Goal: Information Seeking & Learning: Learn about a topic

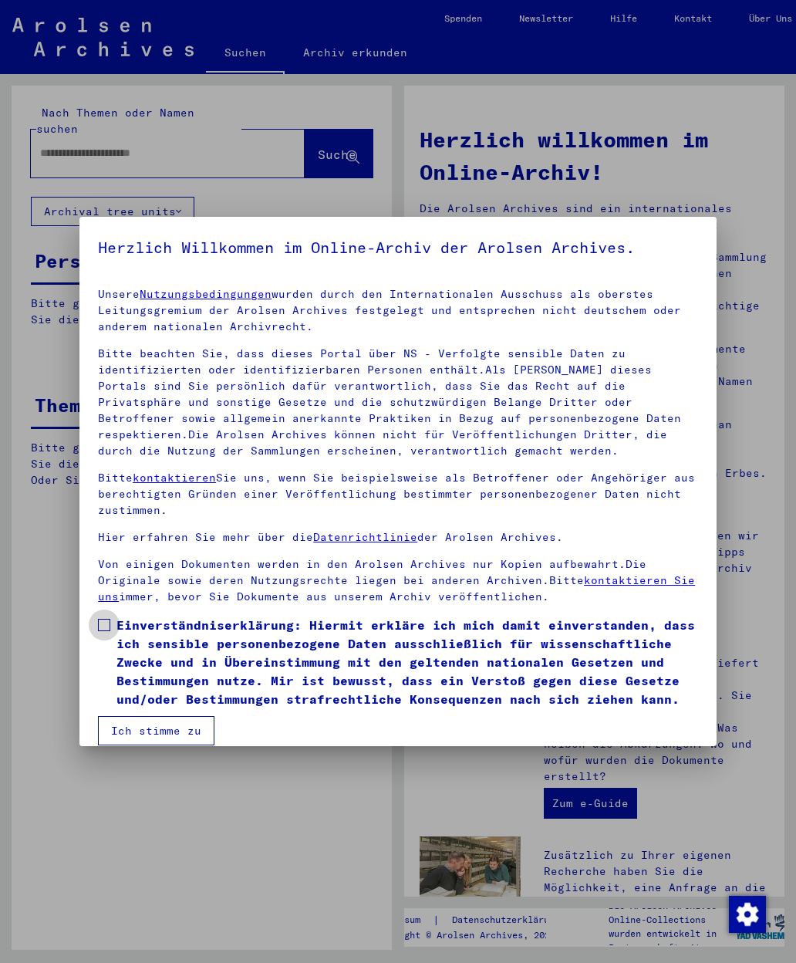
click at [104, 624] on span at bounding box center [104, 625] width 12 height 12
click at [139, 737] on button "Ich stimme zu" at bounding box center [156, 730] width 116 height 29
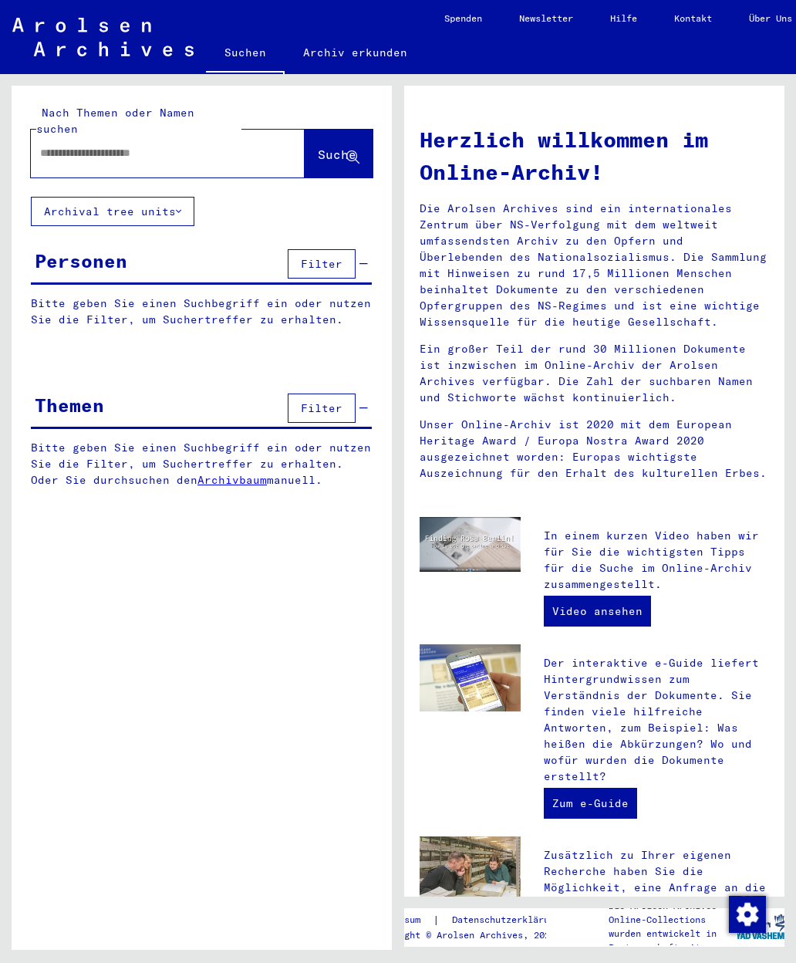
click at [49, 145] on input "text" at bounding box center [149, 153] width 218 height 16
type input "**********"
click at [347, 151] on icon at bounding box center [352, 157] width 13 height 13
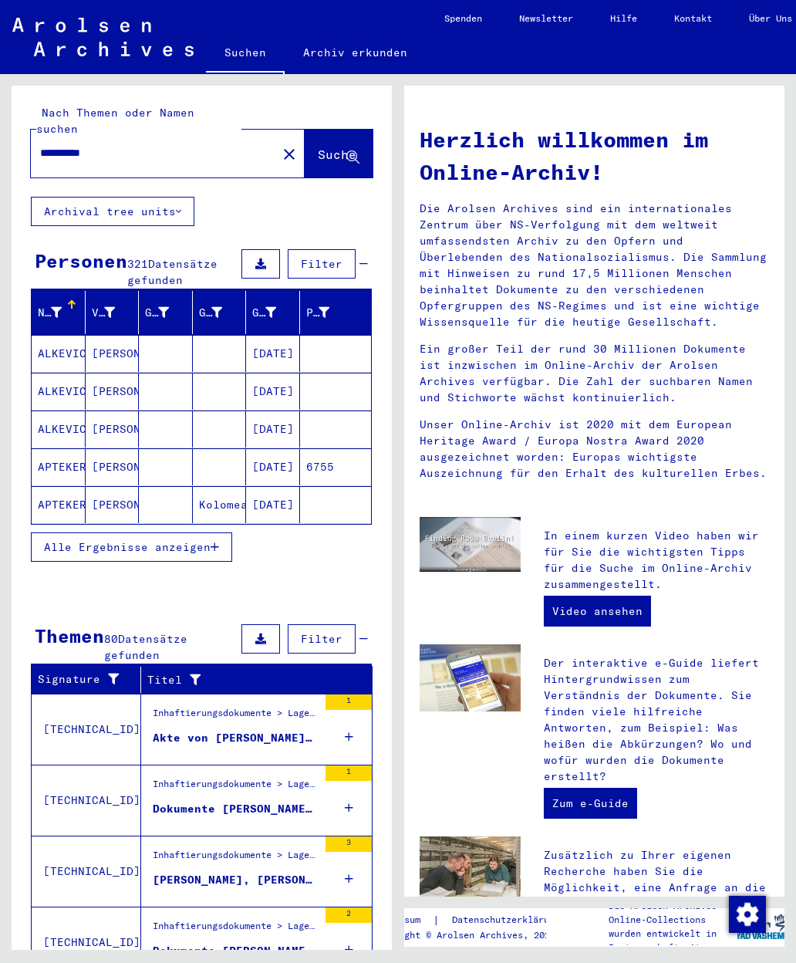
click at [226, 532] on button "Alle Ergebnisse anzeigen" at bounding box center [131, 546] width 201 height 29
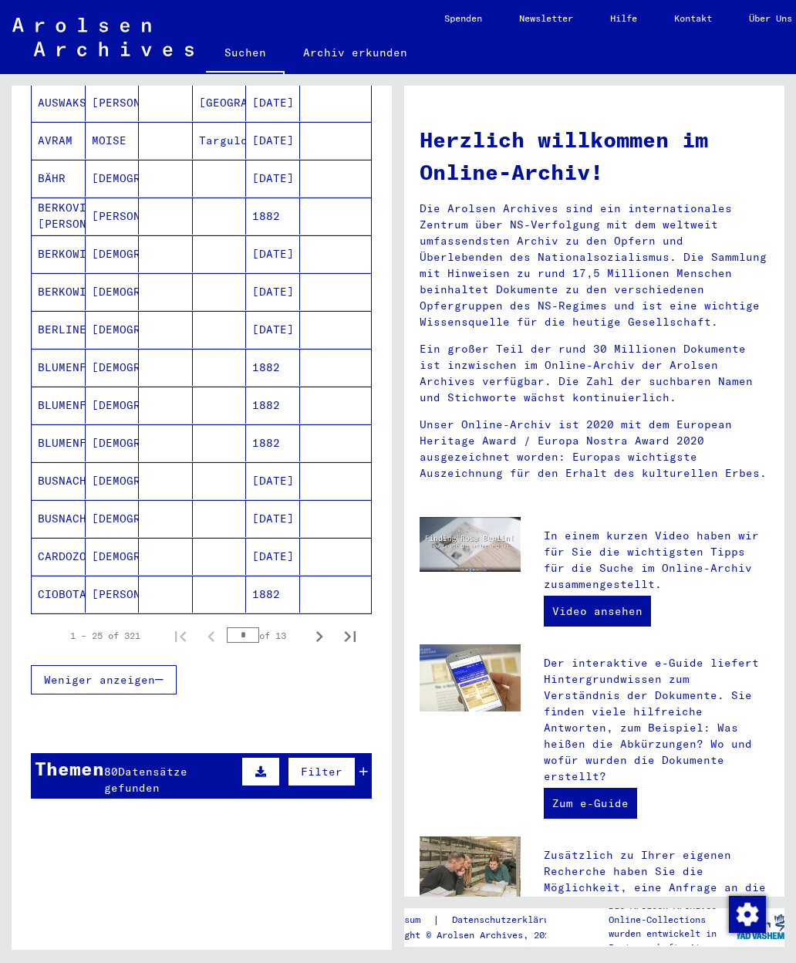
scroll to position [666, 0]
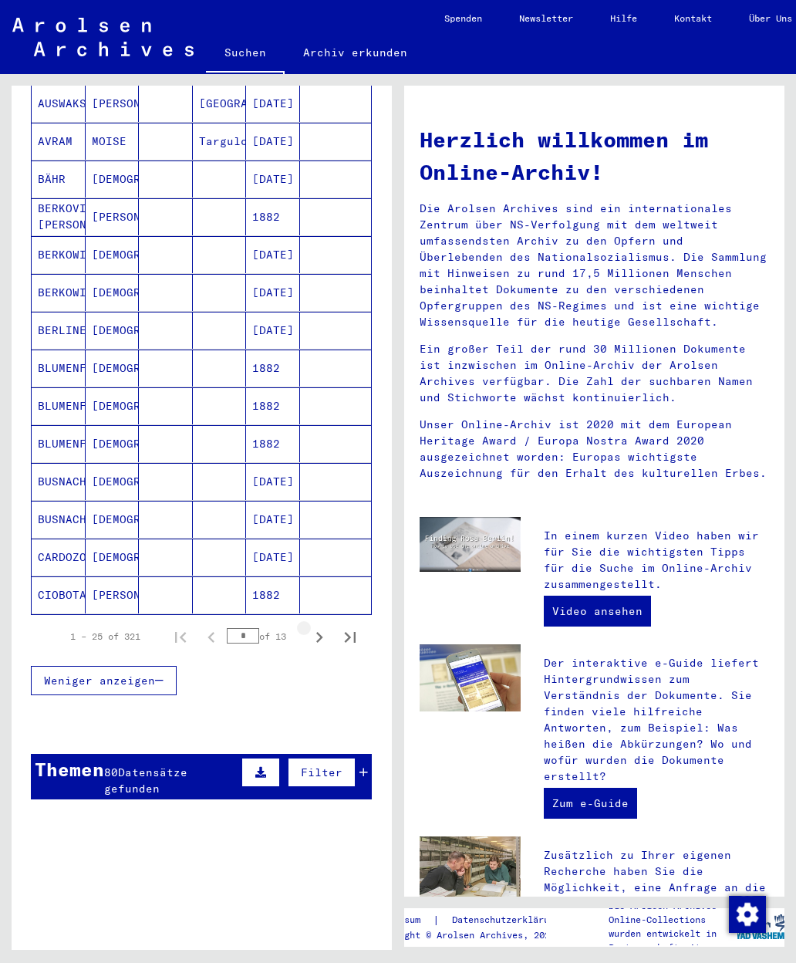
click at [323, 626] on icon "Next page" at bounding box center [320, 637] width 22 height 22
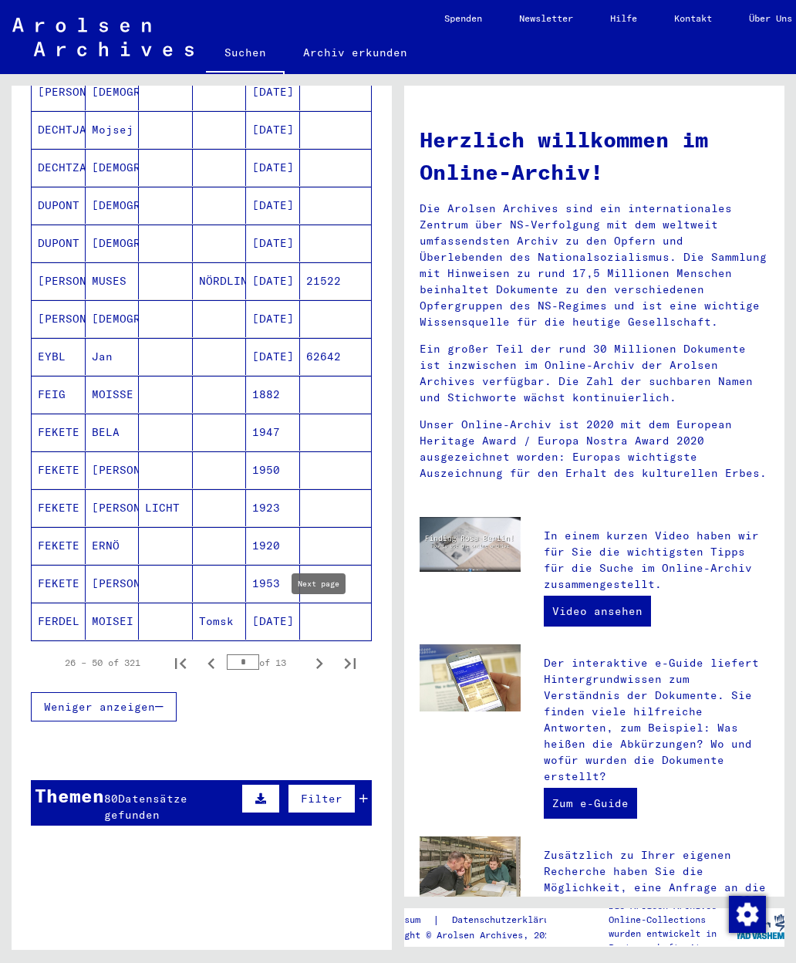
scroll to position [613, 0]
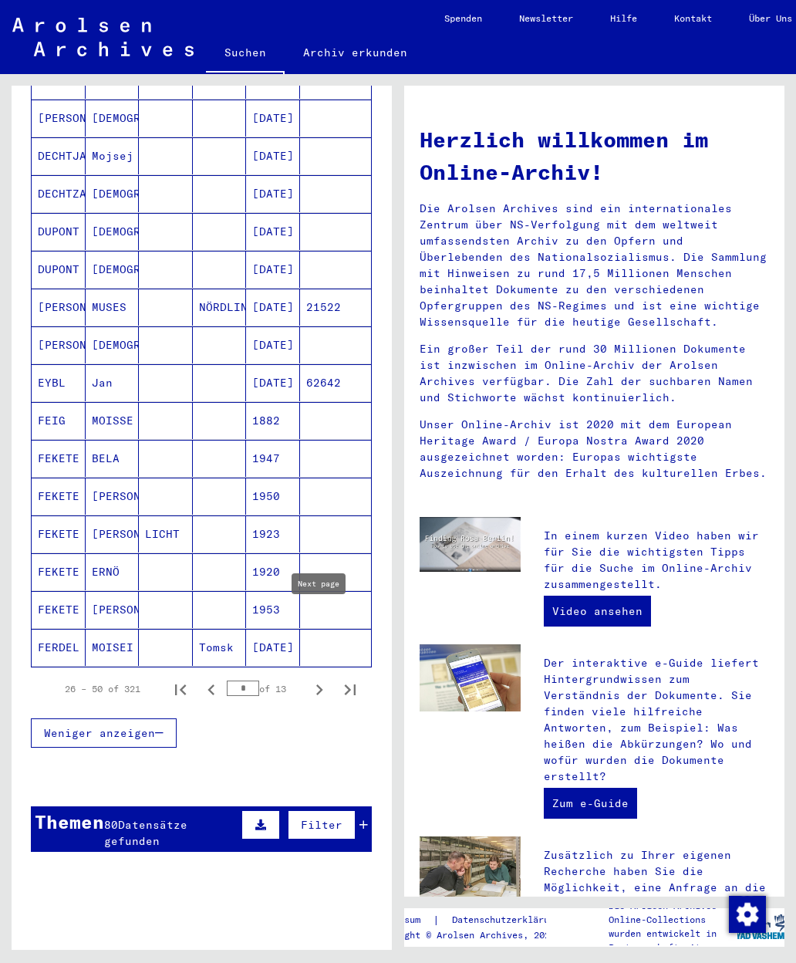
click at [326, 679] on icon "Next page" at bounding box center [320, 690] width 22 height 22
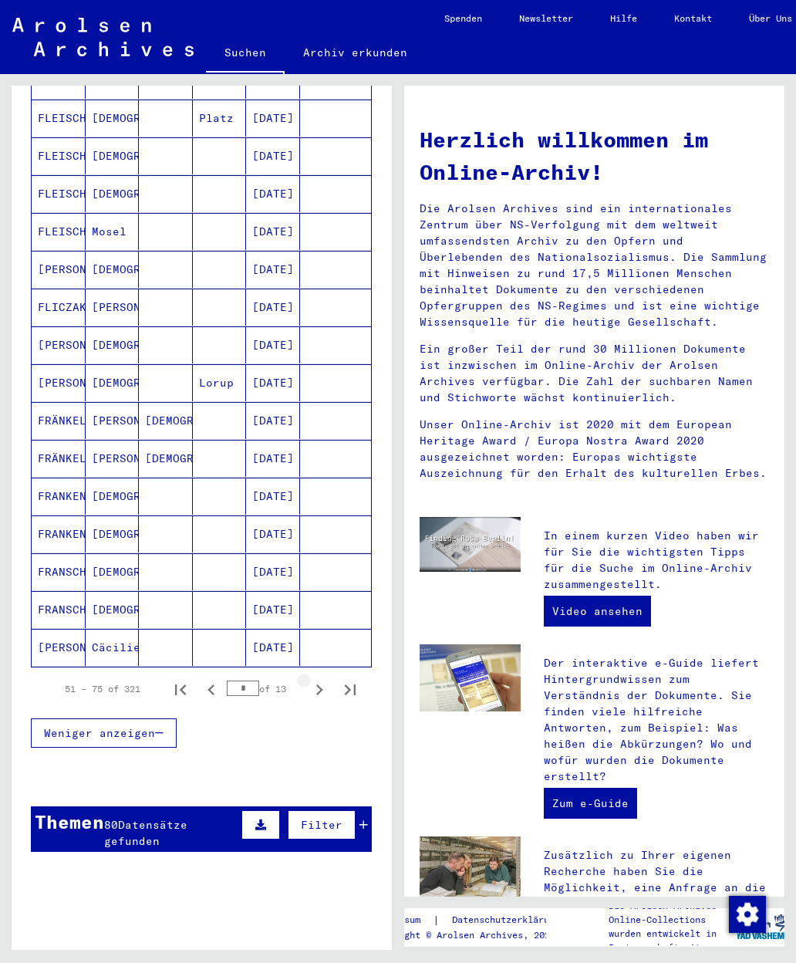
click at [328, 679] on icon "Next page" at bounding box center [320, 690] width 22 height 22
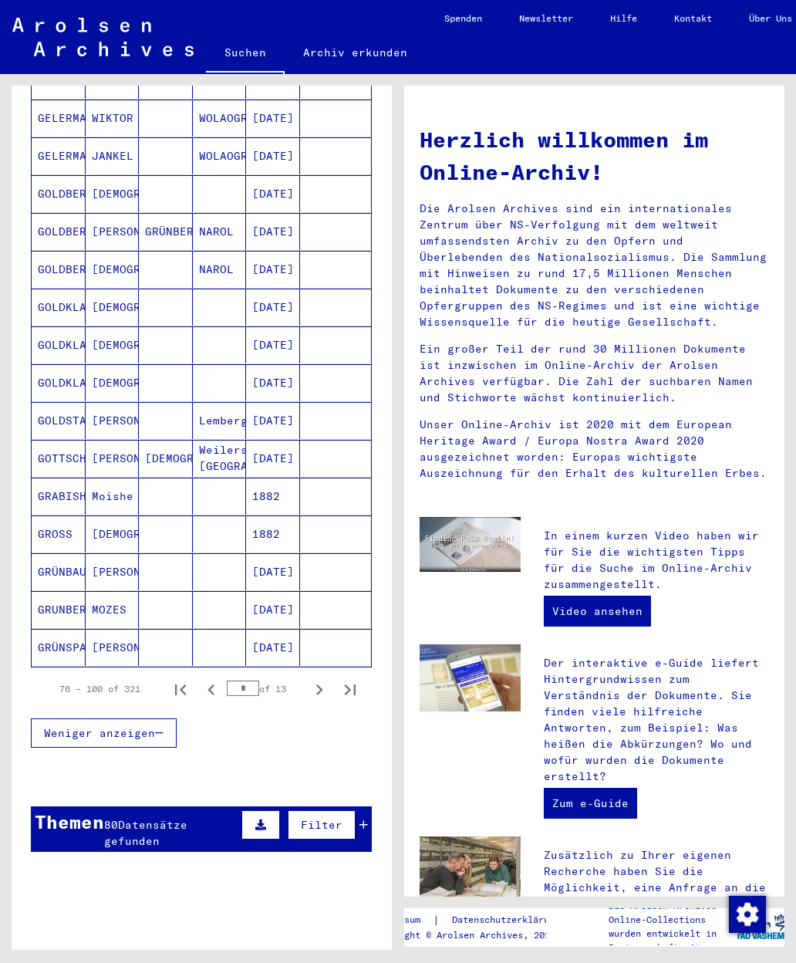
click at [324, 679] on icon "Next page" at bounding box center [320, 690] width 22 height 22
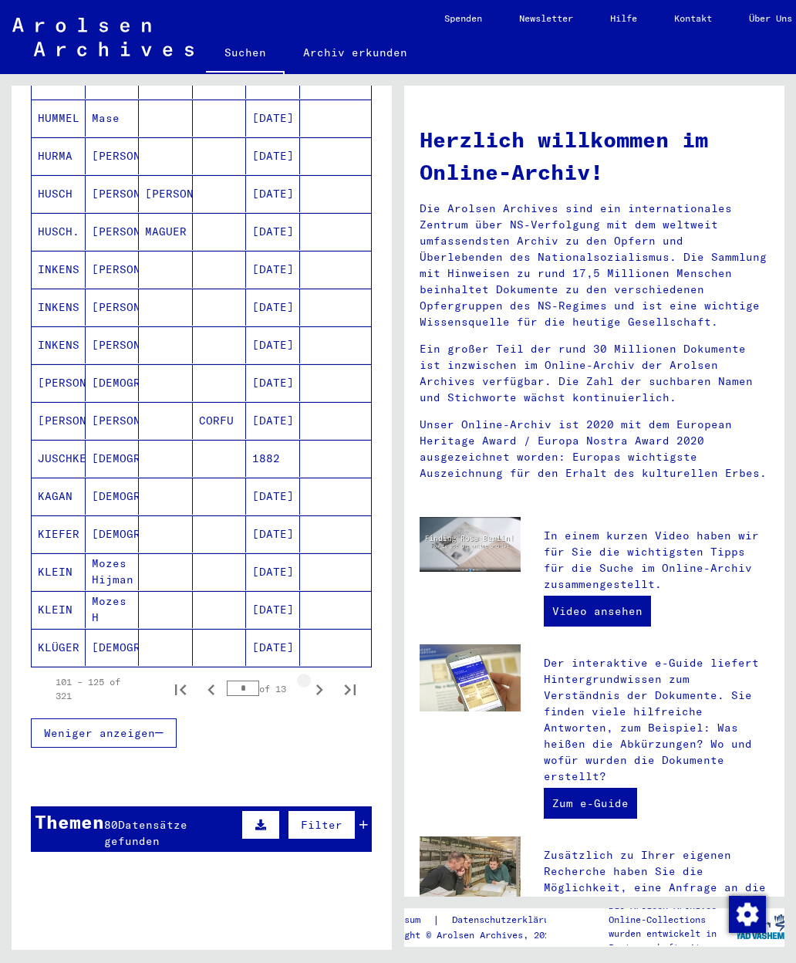
click at [331, 680] on button "Next page" at bounding box center [319, 689] width 31 height 31
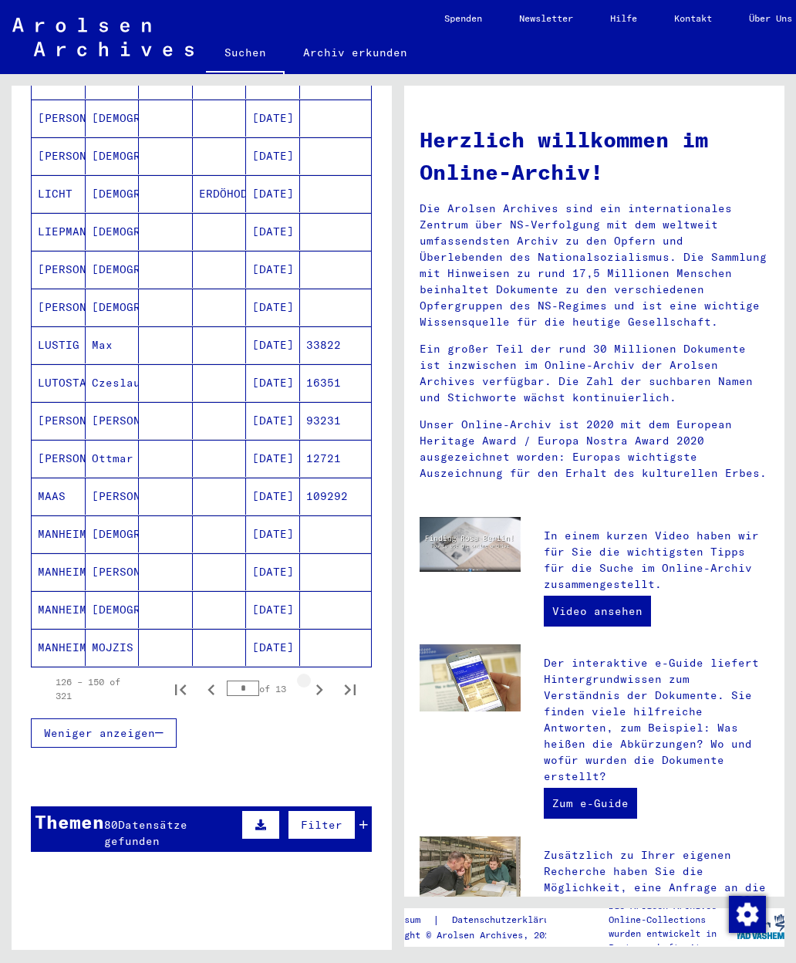
click at [330, 680] on button "Next page" at bounding box center [319, 689] width 31 height 31
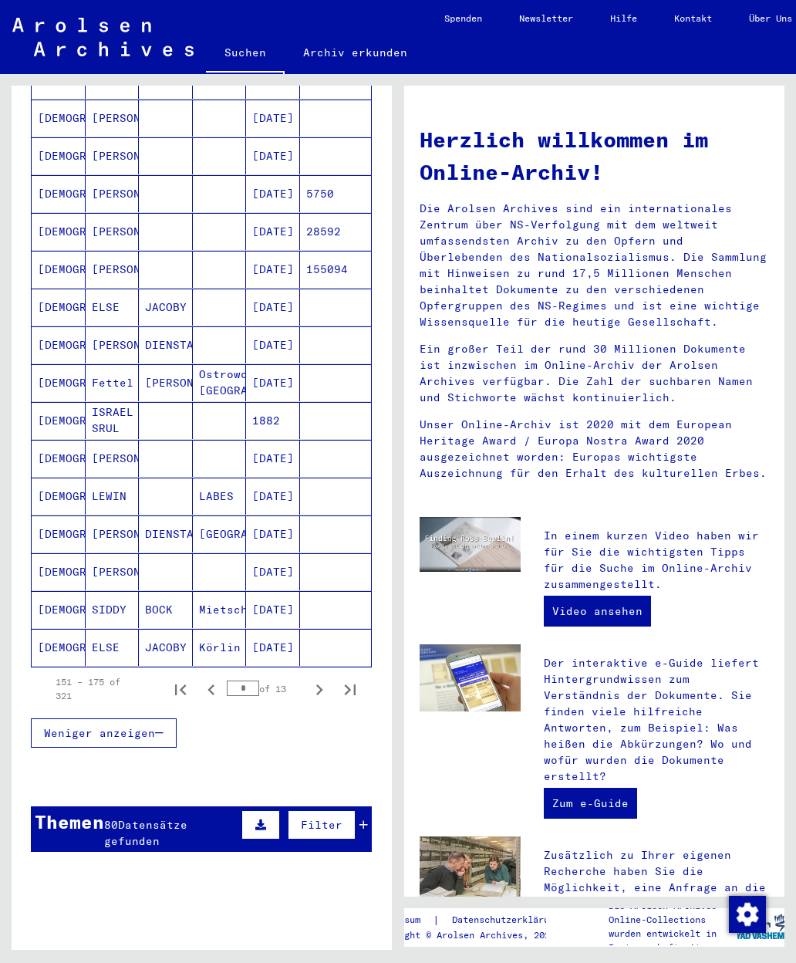
click at [787, 948] on div "Herzlich willkommen im Online-Archiv! Die Arolsen Archives sind ein internation…" at bounding box center [598, 512] width 398 height 876
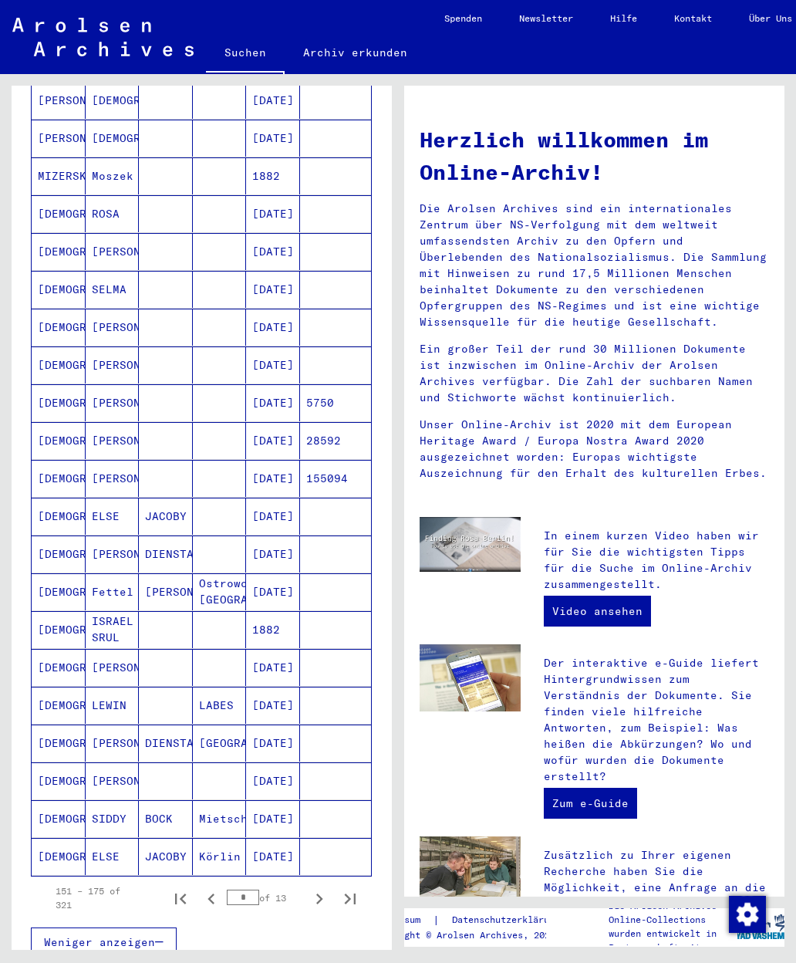
scroll to position [412, 0]
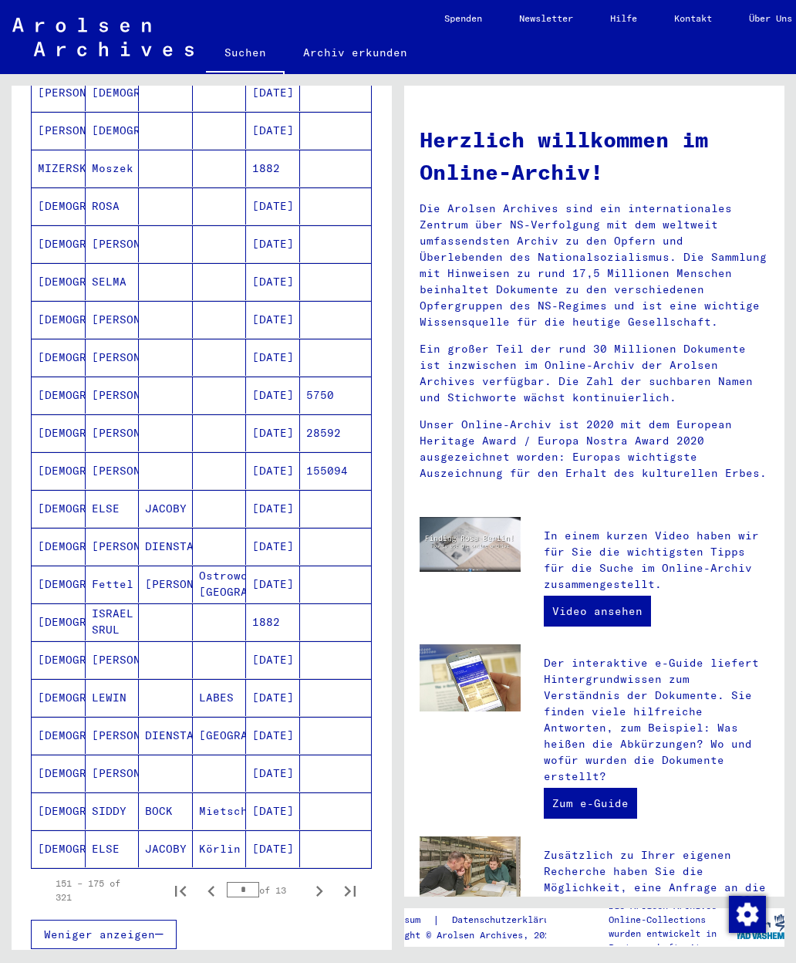
click at [52, 228] on mat-cell "[DEMOGRAPHIC_DATA]" at bounding box center [59, 243] width 54 height 37
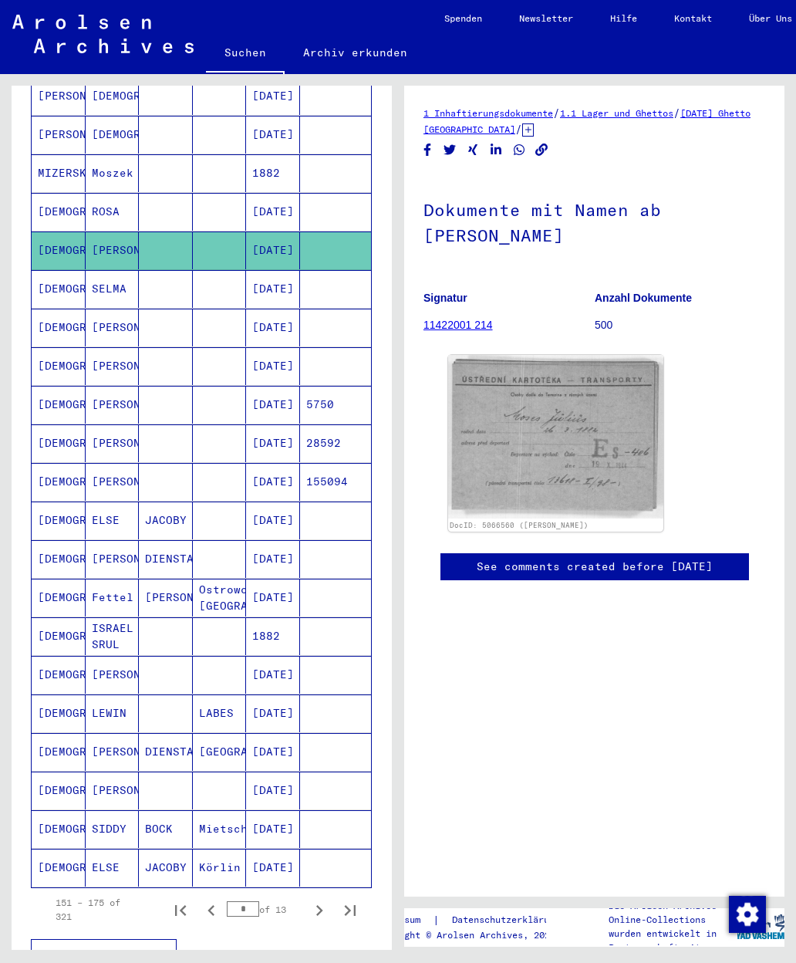
click at [593, 467] on img at bounding box center [555, 437] width 215 height 164
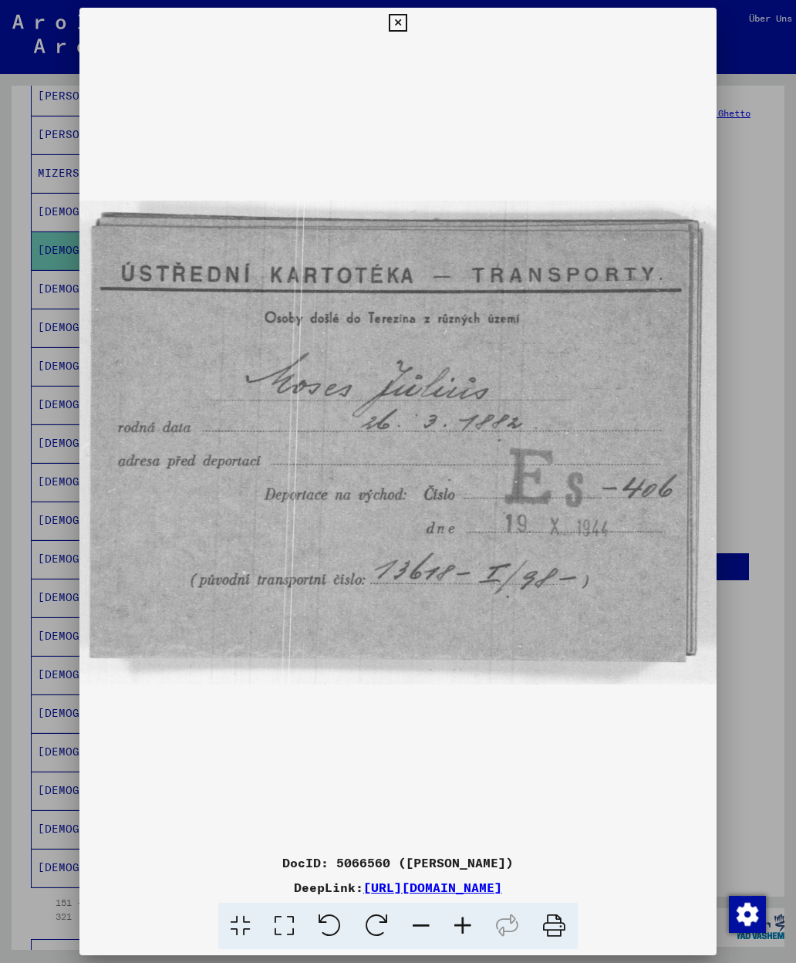
click at [750, 438] on div at bounding box center [398, 481] width 796 height 963
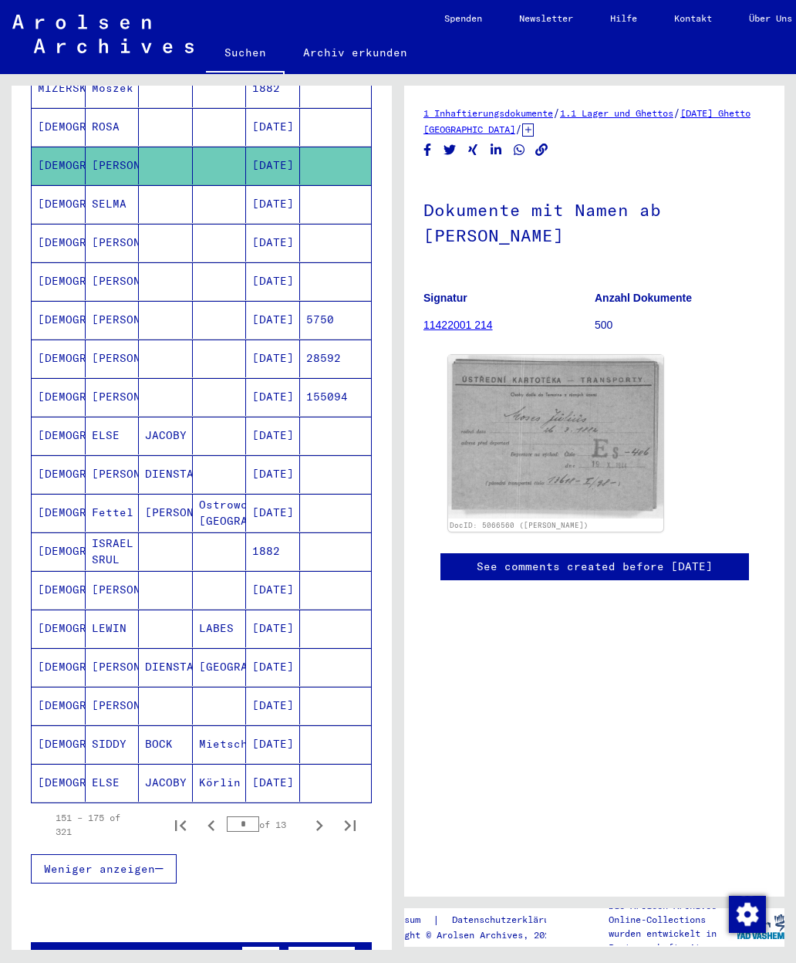
scroll to position [502, 0]
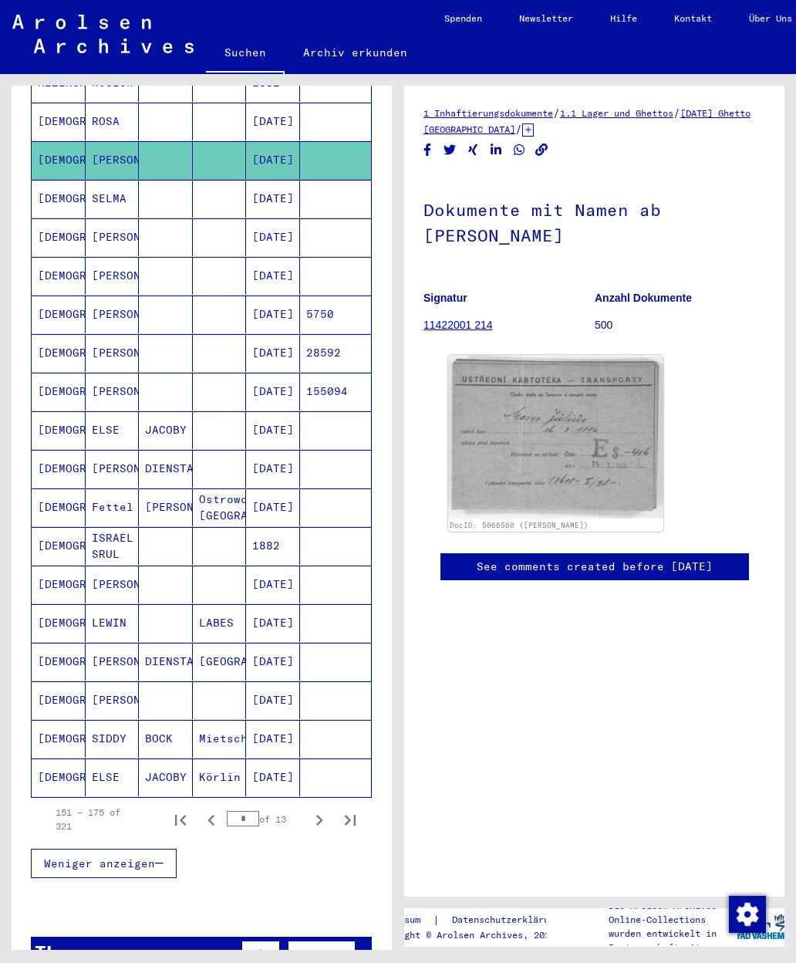
click at [51, 338] on mat-cell "[DEMOGRAPHIC_DATA]" at bounding box center [59, 353] width 54 height 38
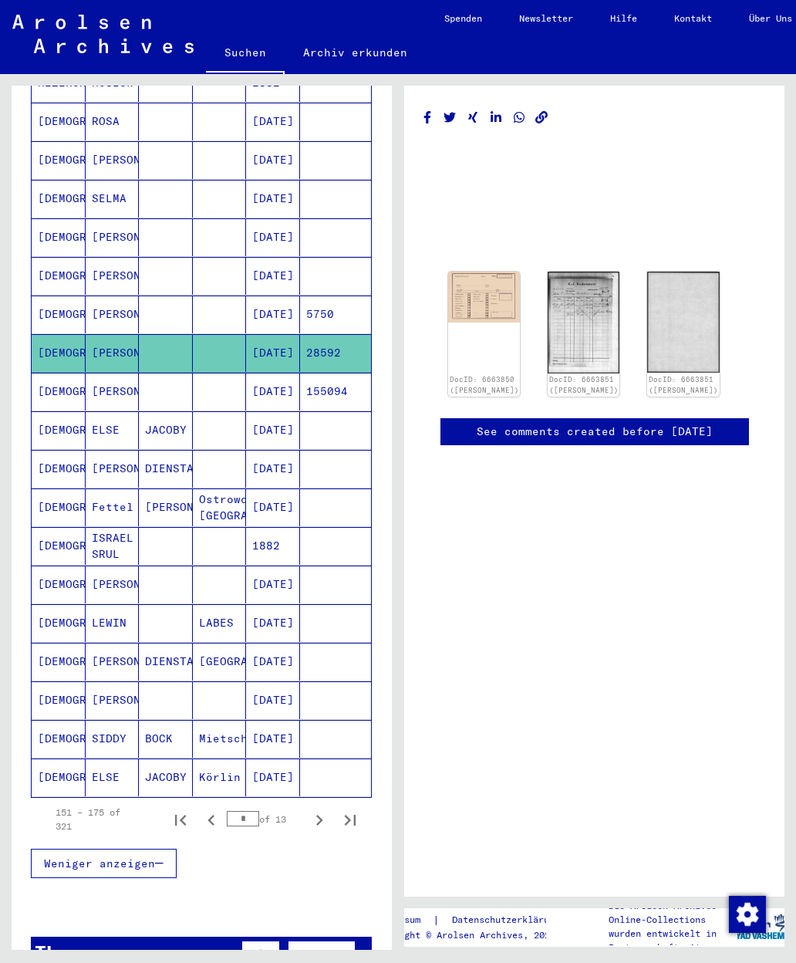
click at [507, 305] on img at bounding box center [484, 297] width 72 height 51
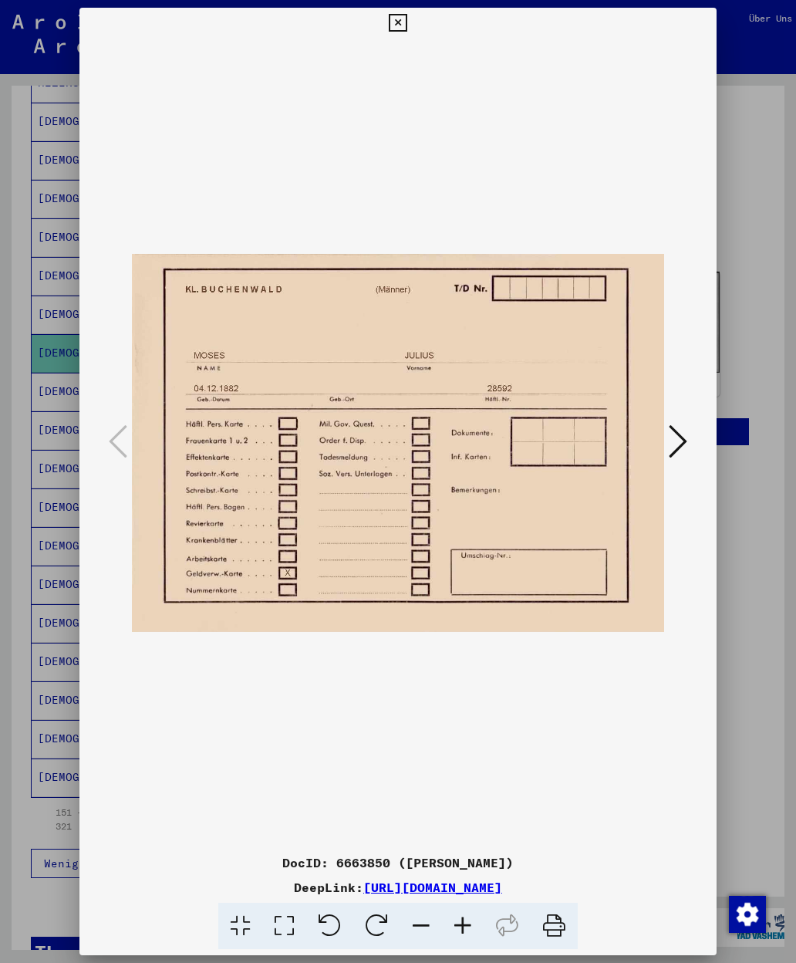
click at [686, 447] on icon at bounding box center [678, 441] width 19 height 37
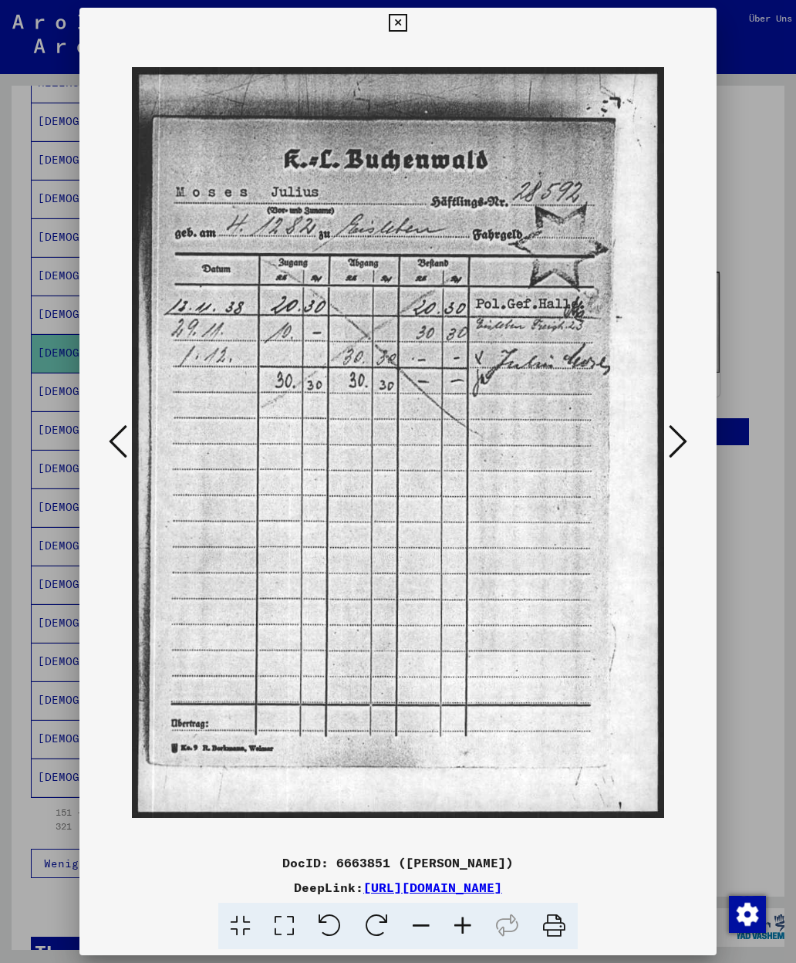
click at [411, 27] on button at bounding box center [397, 23] width 27 height 31
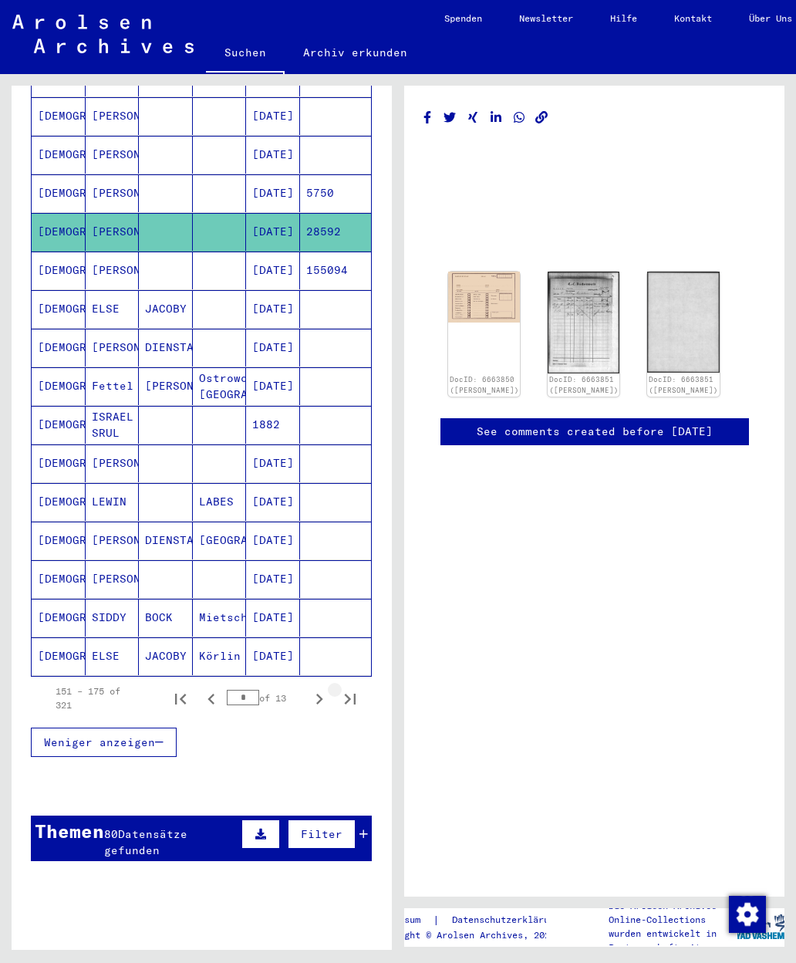
scroll to position [626, 0]
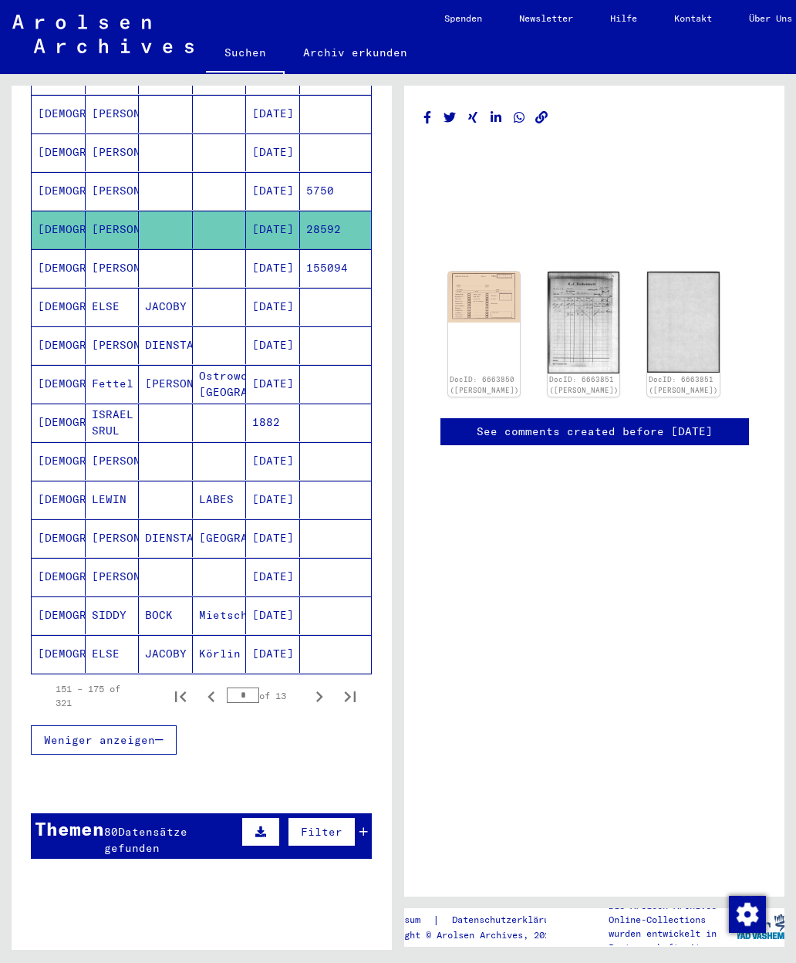
click at [47, 638] on mat-cell "[DEMOGRAPHIC_DATA]" at bounding box center [59, 654] width 54 height 38
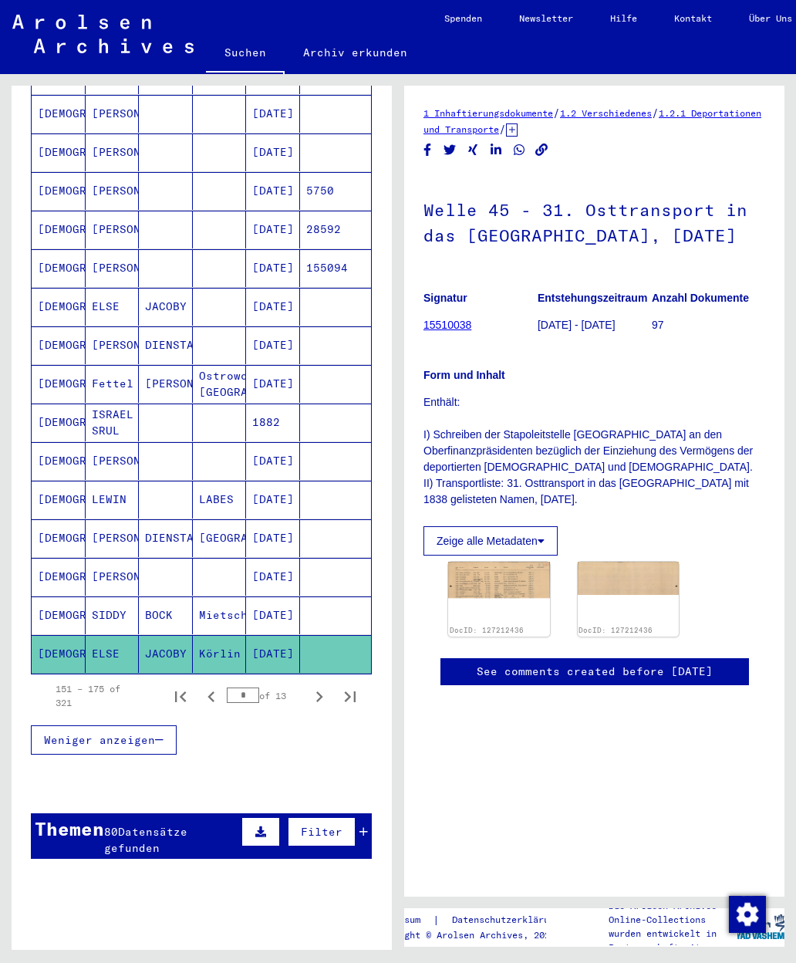
scroll to position [90, 0]
click at [325, 686] on icon "Next page" at bounding box center [320, 697] width 22 height 22
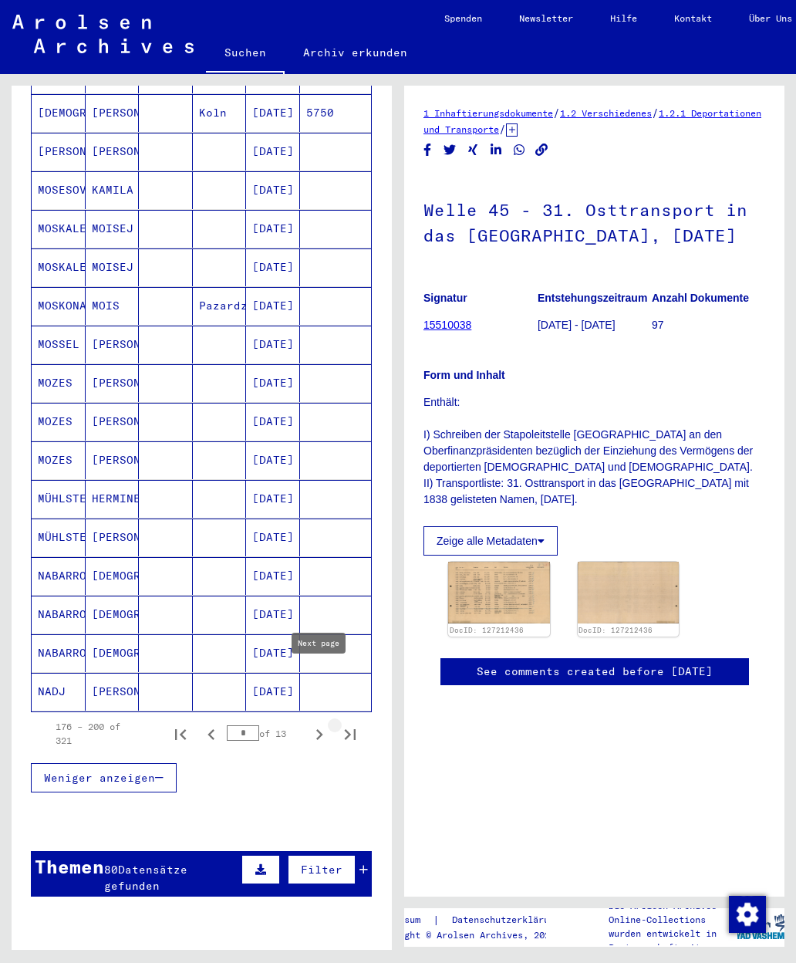
scroll to position [626, 0]
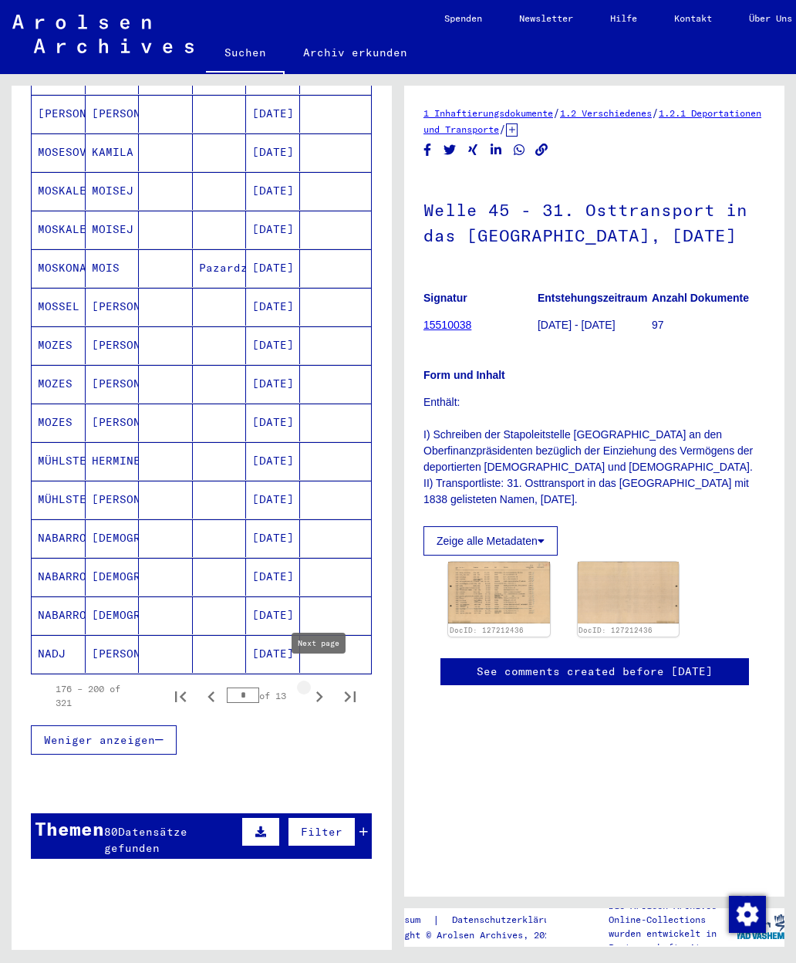
click at [324, 686] on icon "Next page" at bounding box center [320, 697] width 22 height 22
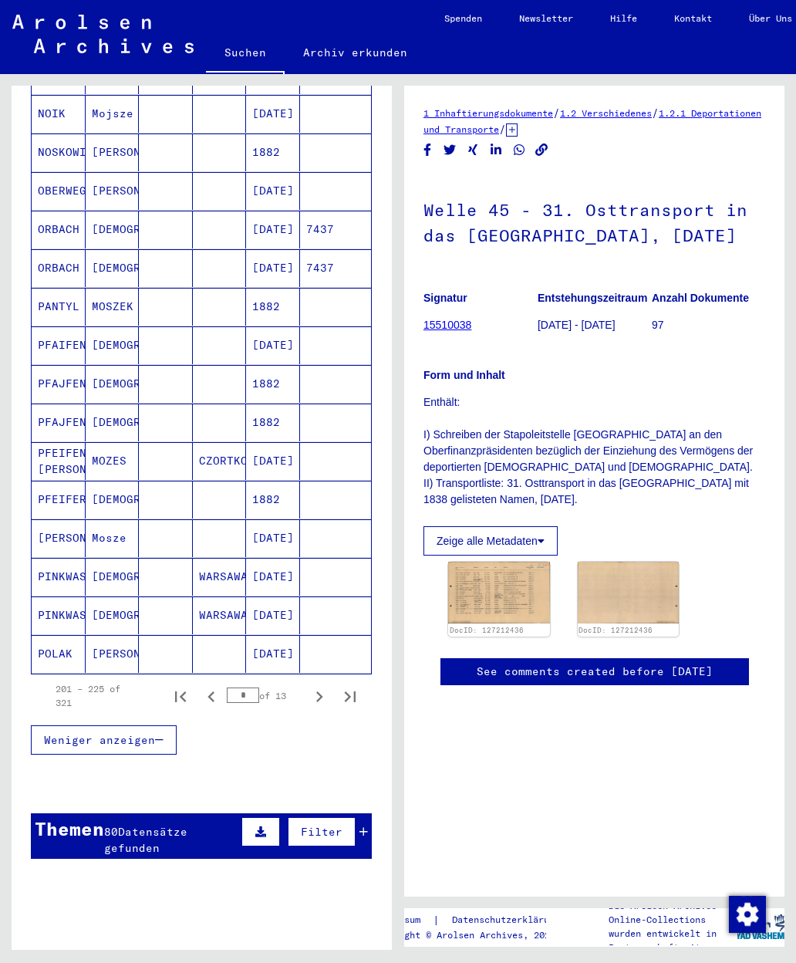
click at [328, 686] on icon "Next page" at bounding box center [320, 697] width 22 height 22
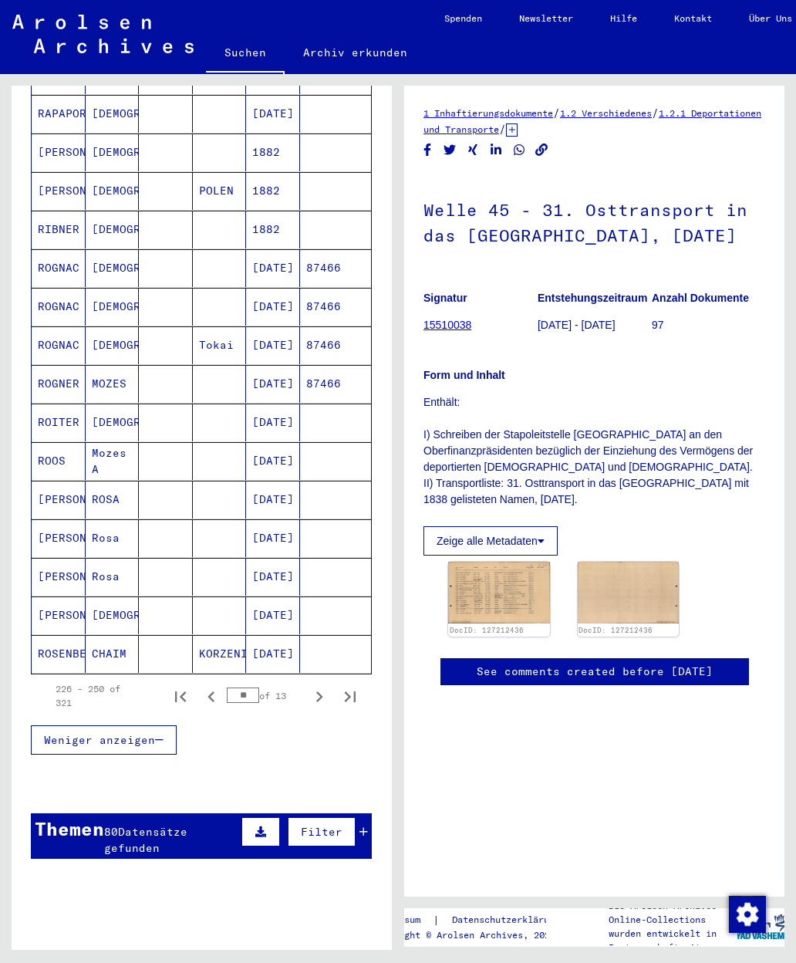
click at [329, 686] on icon "Next page" at bounding box center [320, 697] width 22 height 22
type input "**"
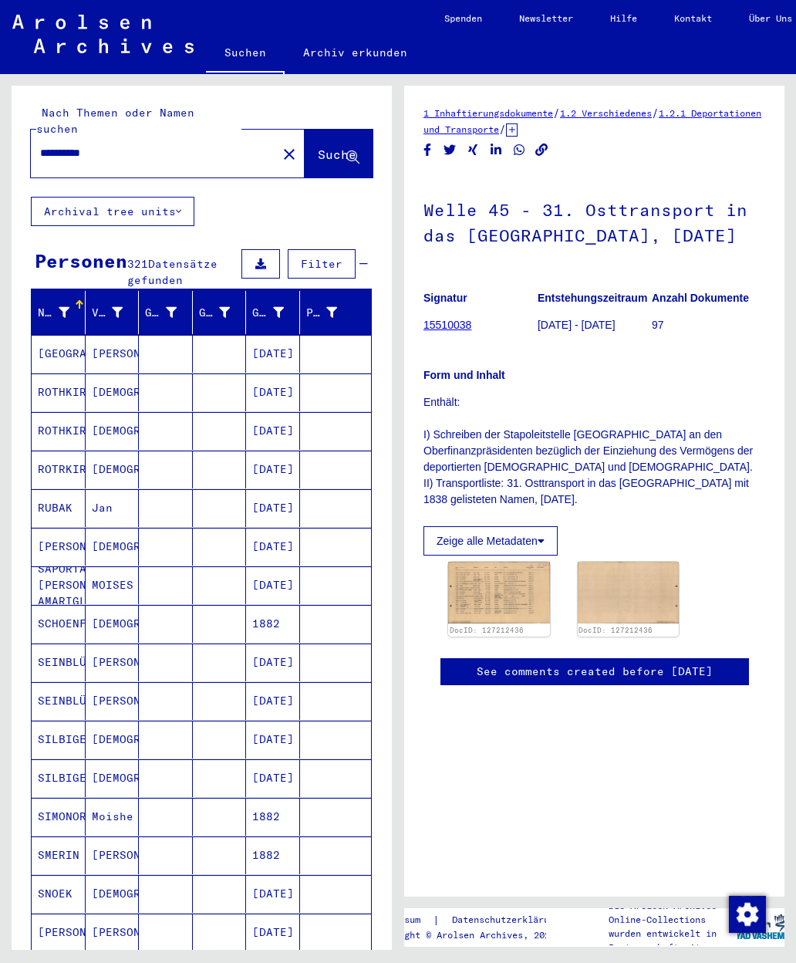
scroll to position [0, 0]
click at [280, 145] on mat-icon "close" at bounding box center [289, 154] width 19 height 19
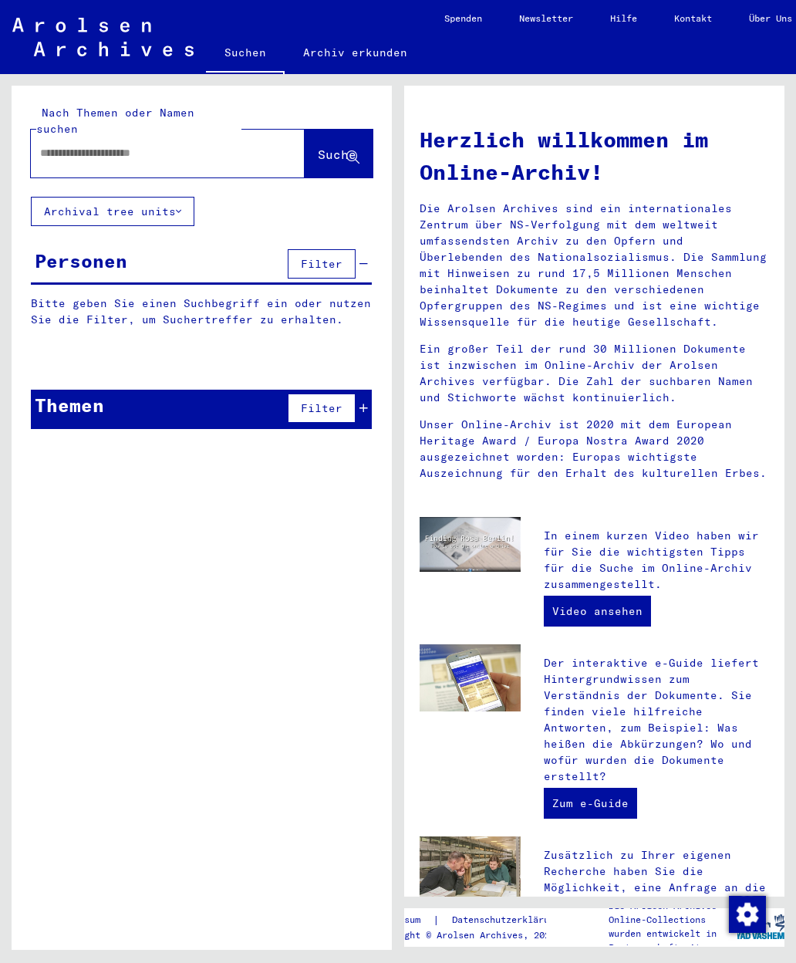
click at [49, 145] on input "text" at bounding box center [149, 153] width 218 height 16
type input "**********"
click at [336, 147] on span "Suche" at bounding box center [337, 154] width 39 height 15
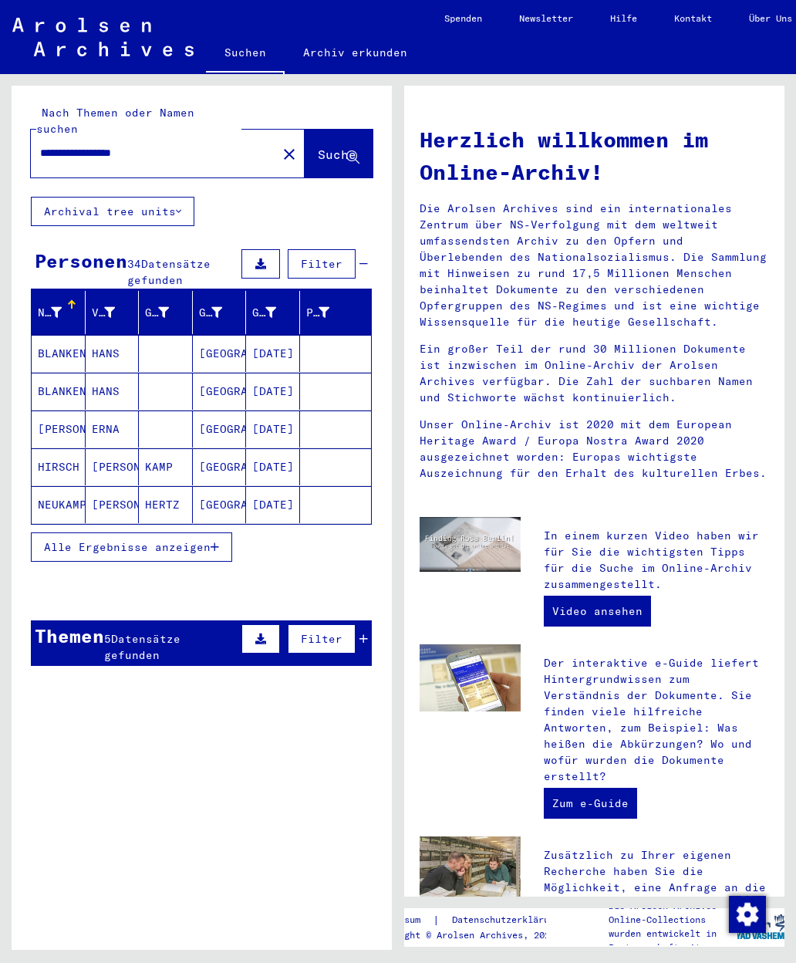
click at [157, 633] on div "5 Datensätze gefunden" at bounding box center [170, 647] width 133 height 32
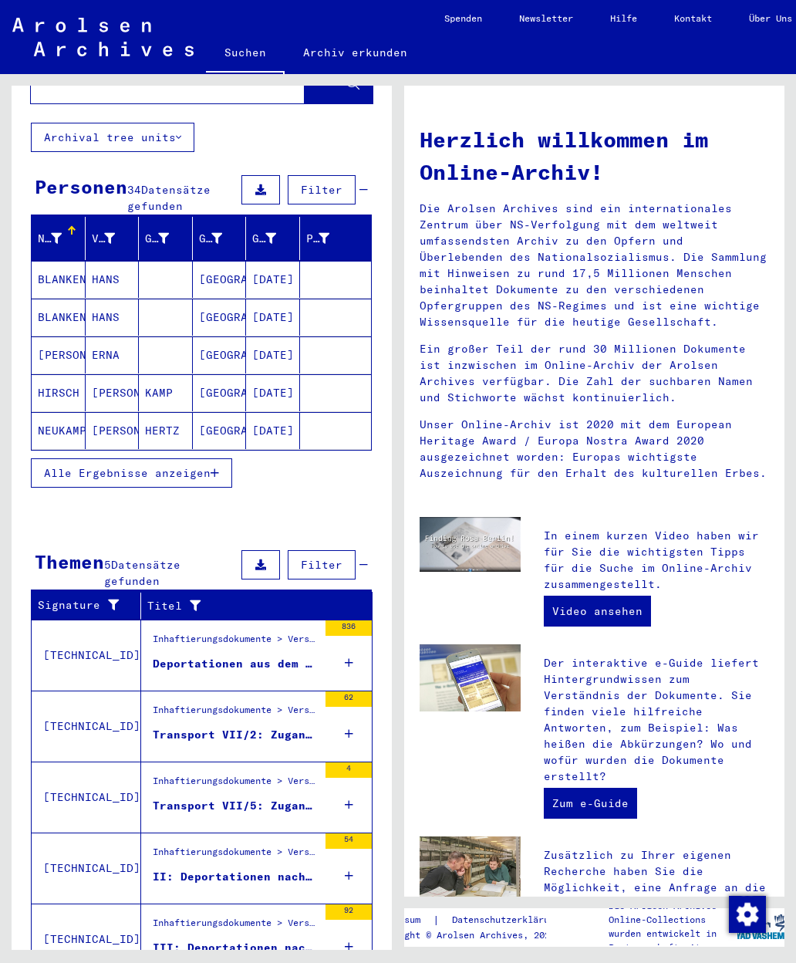
scroll to position [74, 0]
click at [357, 721] on div "62" at bounding box center [349, 725] width 46 height 69
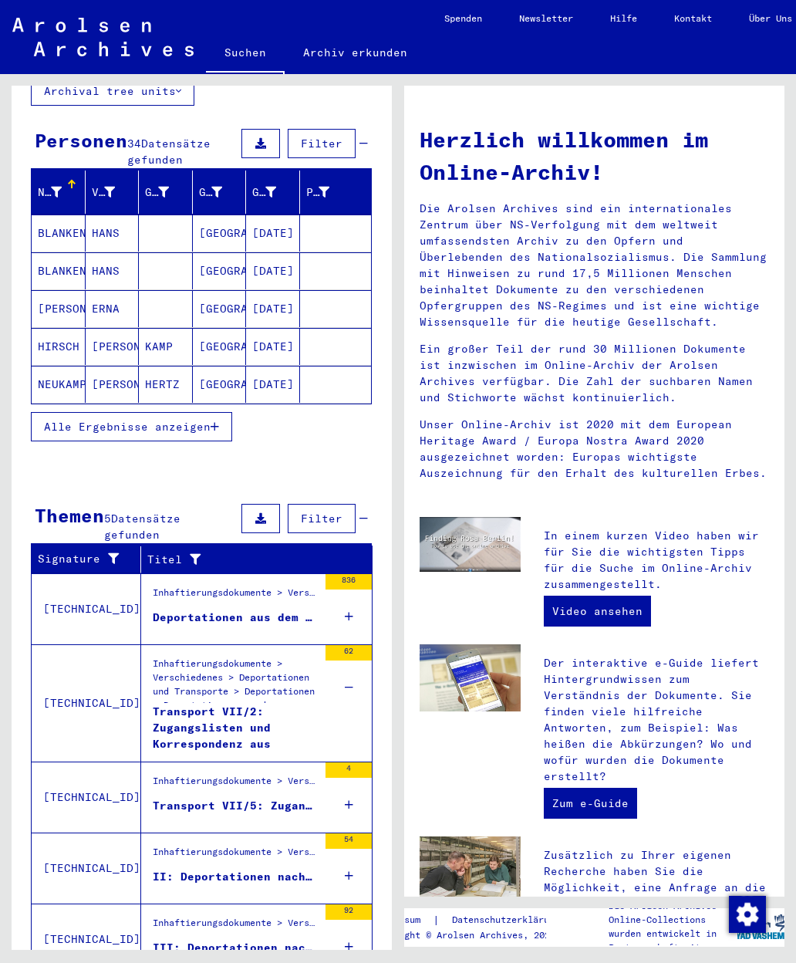
scroll to position [120, 0]
click at [352, 784] on icon at bounding box center [349, 805] width 8 height 54
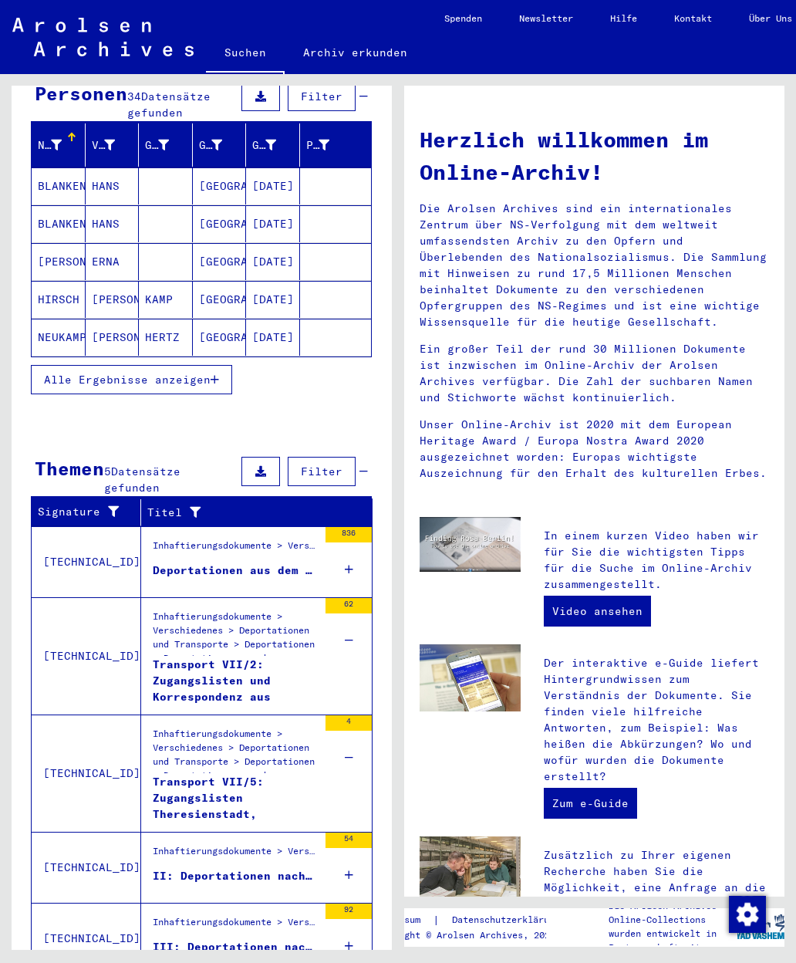
scroll to position [167, 0]
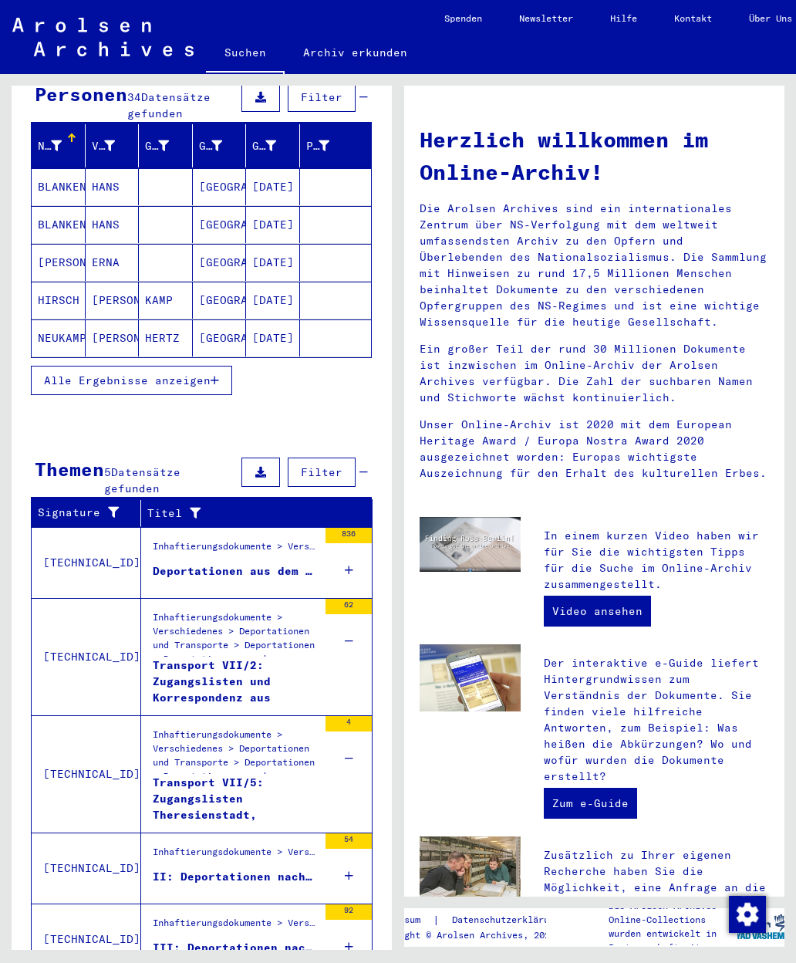
click at [354, 860] on div "54" at bounding box center [349, 867] width 46 height 69
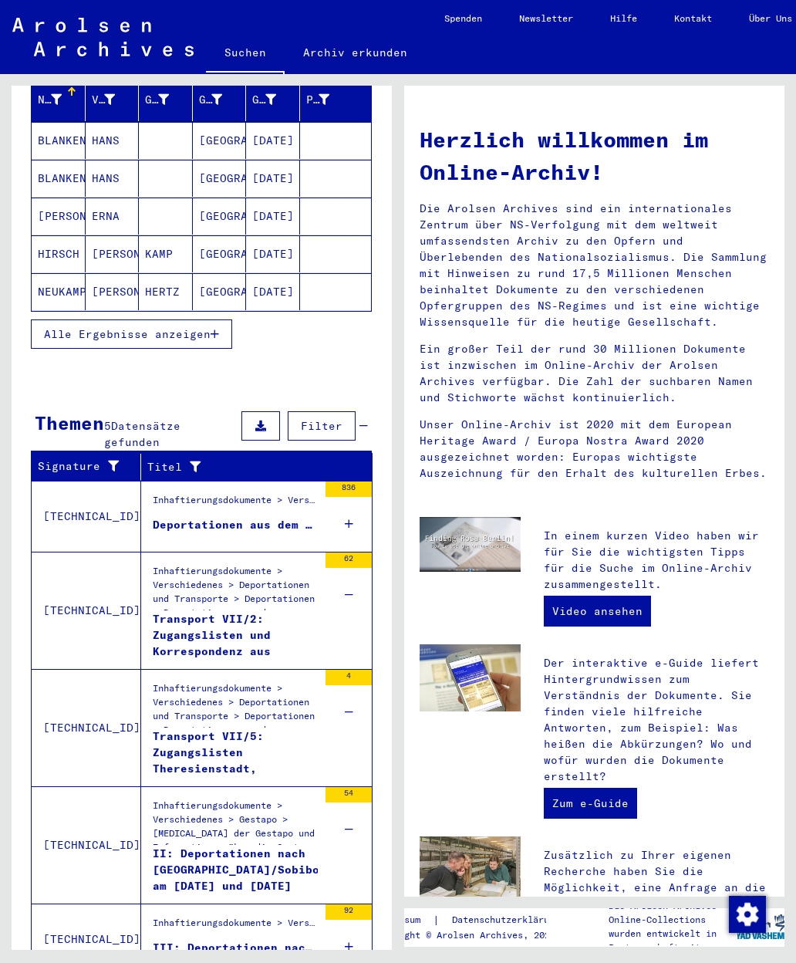
scroll to position [213, 0]
click at [349, 924] on icon at bounding box center [349, 947] width 8 height 54
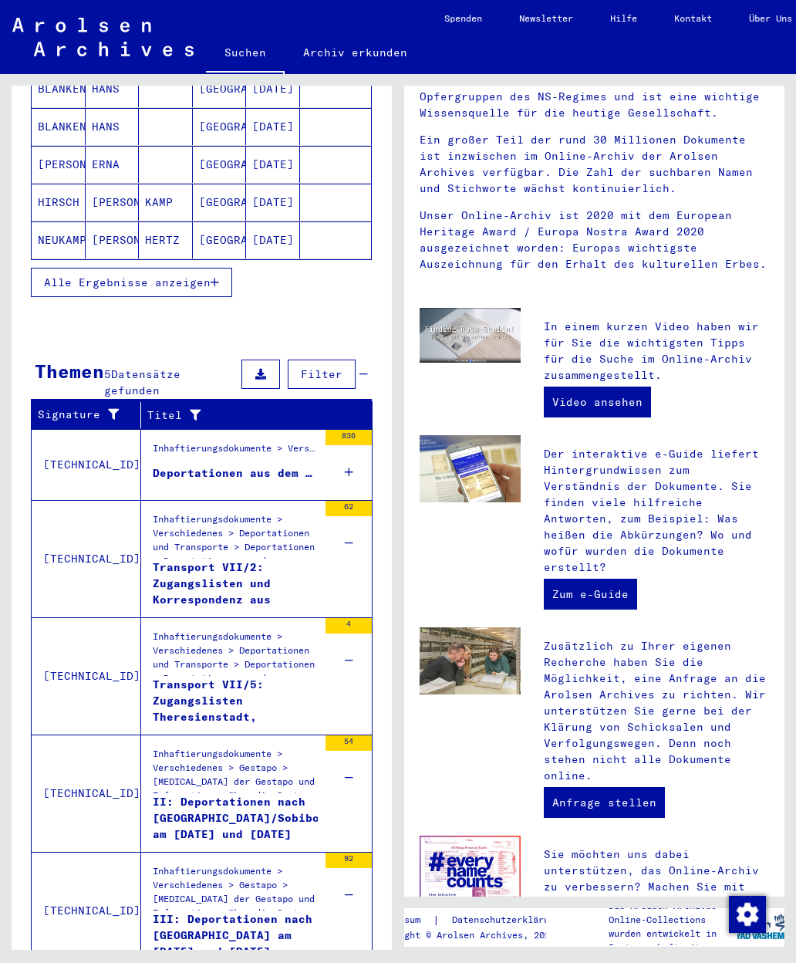
scroll to position [217, 0]
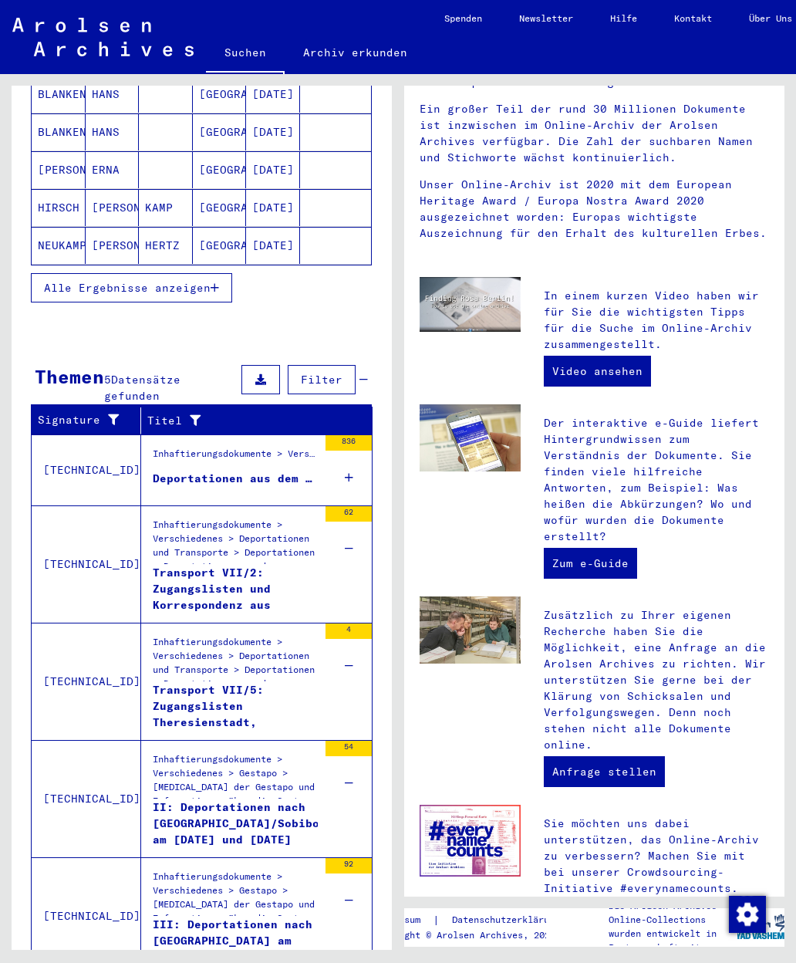
click at [240, 799] on div "II: Deportationen nach [GEOGRAPHIC_DATA]/Sobibor am [DATE] und [DATE] (1942)" at bounding box center [240, 822] width 174 height 46
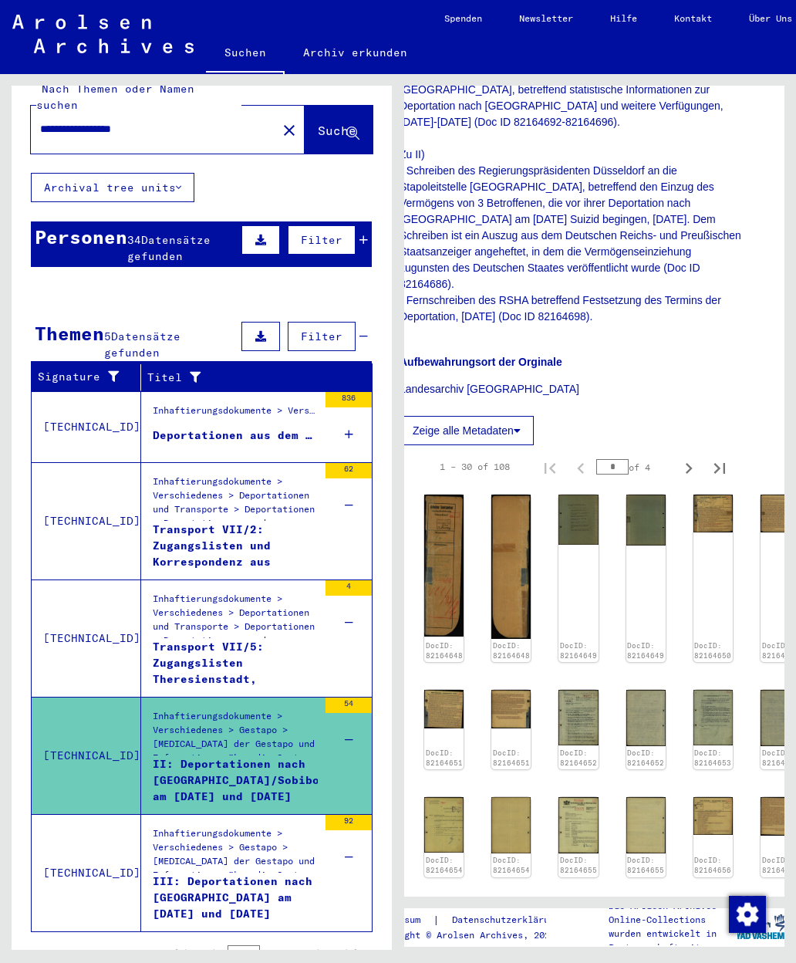
click at [272, 873] on div "III: Deportationen nach [GEOGRAPHIC_DATA] am [DATE] und [DATE] ([DATE]-[DATE])" at bounding box center [235, 896] width 165 height 46
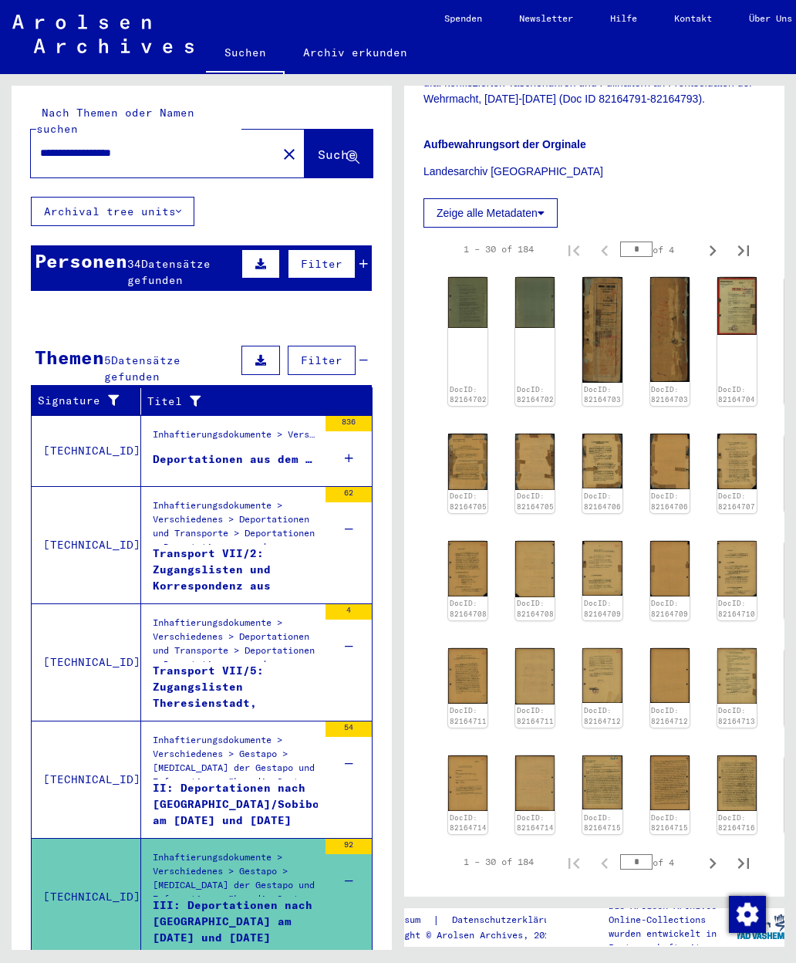
click at [351, 451] on mat-cell at bounding box center [336, 470] width 72 height 38
